Goal: Navigation & Orientation: Understand site structure

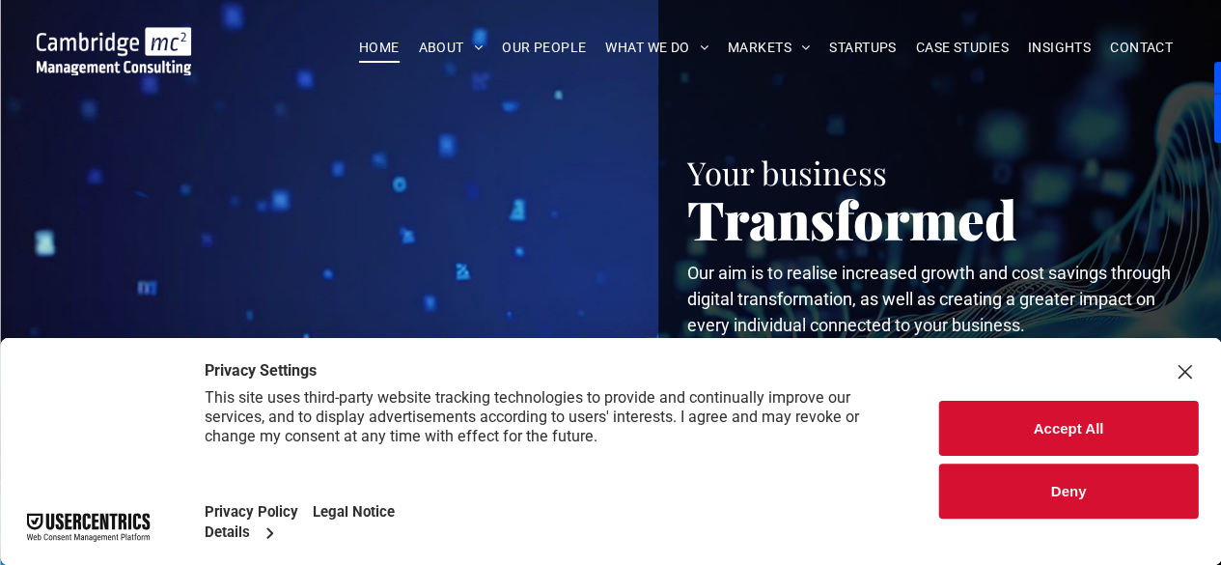
click at [1070, 480] on button "Deny" at bounding box center [1068, 490] width 259 height 55
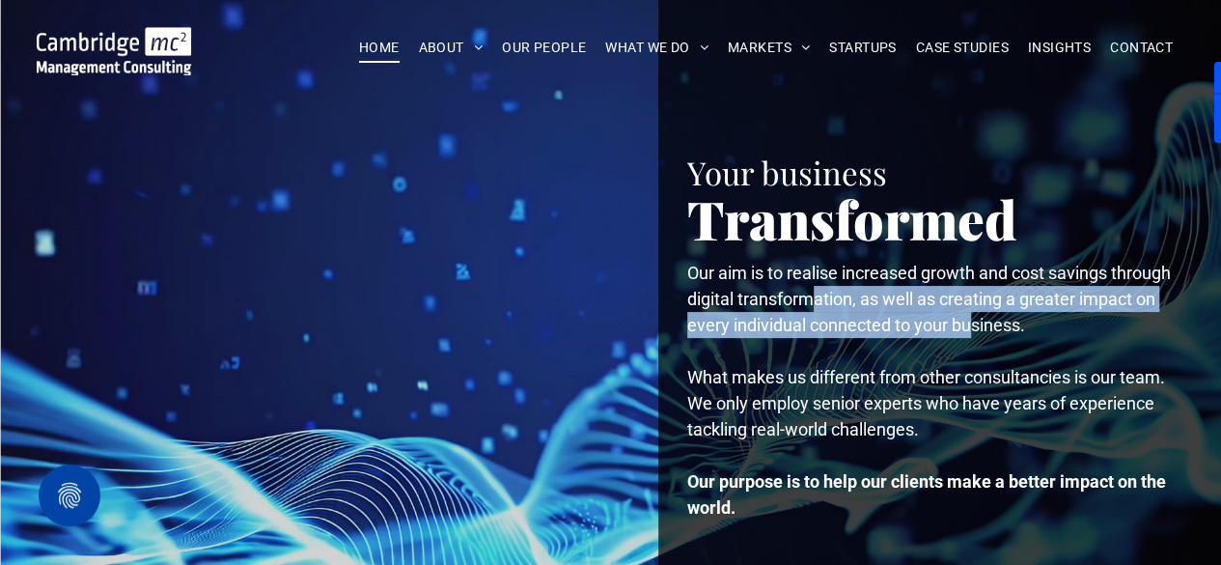
drag, startPoint x: 808, startPoint y: 296, endPoint x: 975, endPoint y: 321, distance: 168.8
click at [975, 321] on span "Our aim is to realise increased growth and cost savings through digital transfo…" at bounding box center [929, 299] width 484 height 72
click at [957, 318] on span "Our aim is to realise increased growth and cost savings through digital transfo…" at bounding box center [929, 299] width 484 height 72
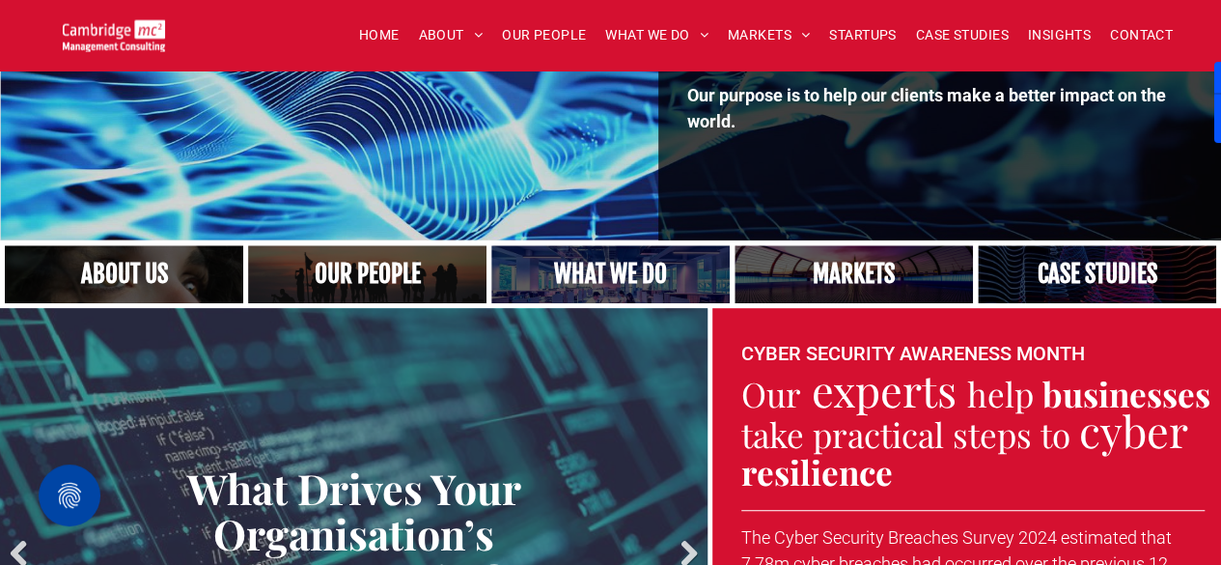
scroll to position [676, 0]
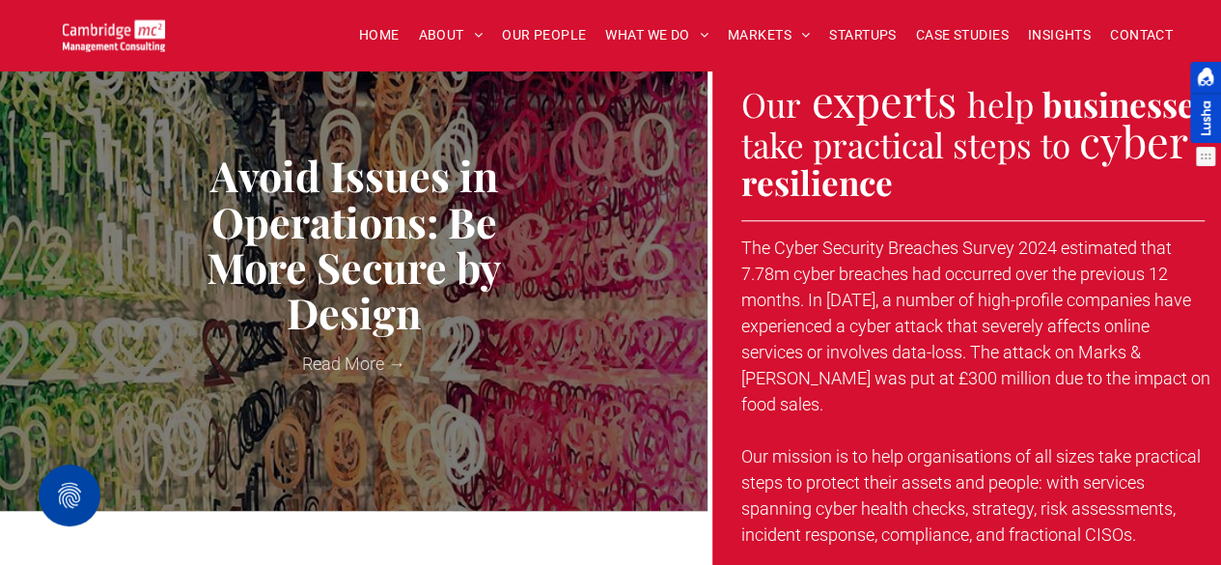
click at [1203, 96] on div at bounding box center [1205, 102] width 31 height 81
